Goal: Book appointment/travel/reservation

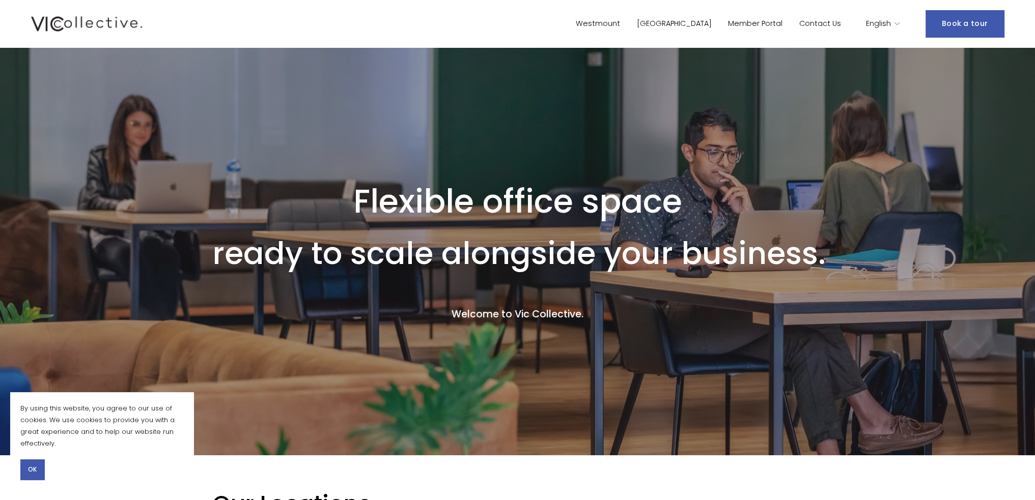
click at [710, 26] on link "[GEOGRAPHIC_DATA]" at bounding box center [674, 23] width 75 height 15
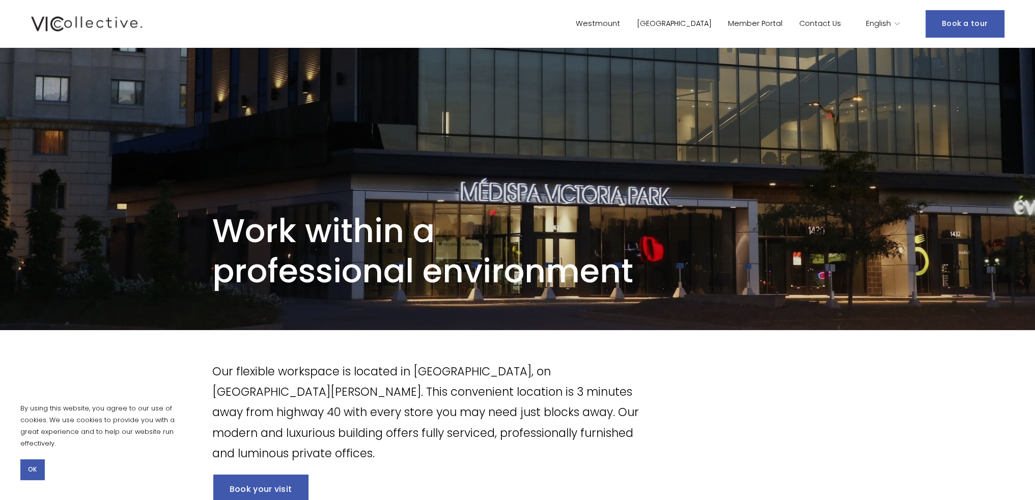
click at [890, 23] on span "English" at bounding box center [878, 23] width 25 height 13
click at [897, 26] on icon "language picker" at bounding box center [896, 23] width 7 height 7
click at [900, 24] on icon "language picker" at bounding box center [896, 23] width 7 height 7
click at [897, 25] on icon "language picker" at bounding box center [896, 23] width 7 height 7
click at [31, 458] on section "By using this website, you agree to our use of cookies. We use cookies to provi…" at bounding box center [101, 441] width 183 height 98
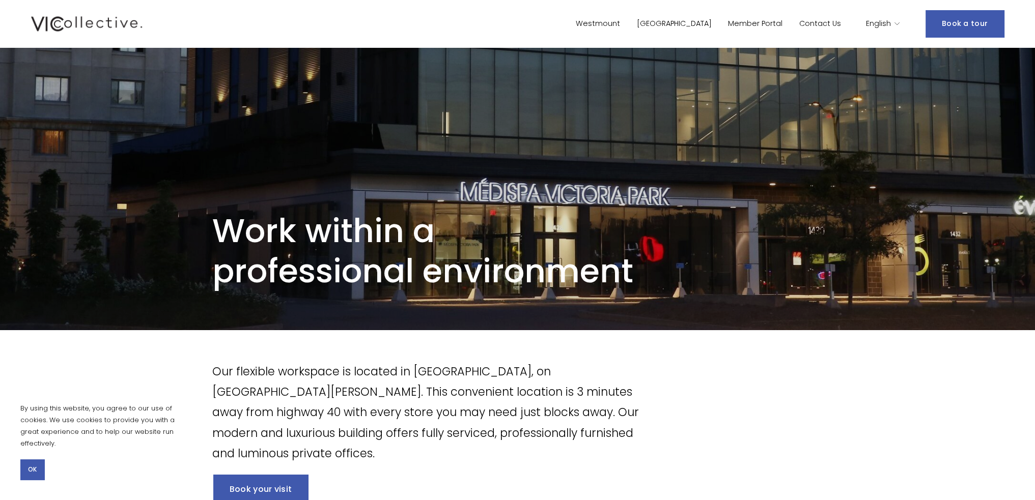
click at [30, 466] on span "OK" at bounding box center [32, 469] width 9 height 9
click at [900, 24] on icon "language picker" at bounding box center [896, 23] width 7 height 7
click at [712, 25] on link "[GEOGRAPHIC_DATA]" at bounding box center [674, 23] width 75 height 15
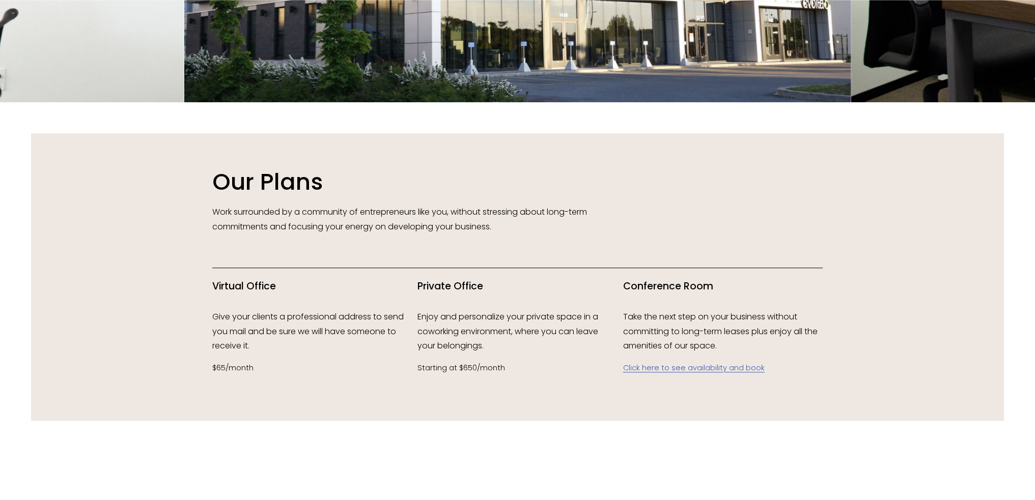
scroll to position [1222, 0]
click at [739, 375] on p "Click here to see availability and book" at bounding box center [723, 367] width 200 height 13
click at [736, 365] on link "Click here to see availability and book" at bounding box center [694, 367] width 142 height 10
